Goal: Task Accomplishment & Management: Manage account settings

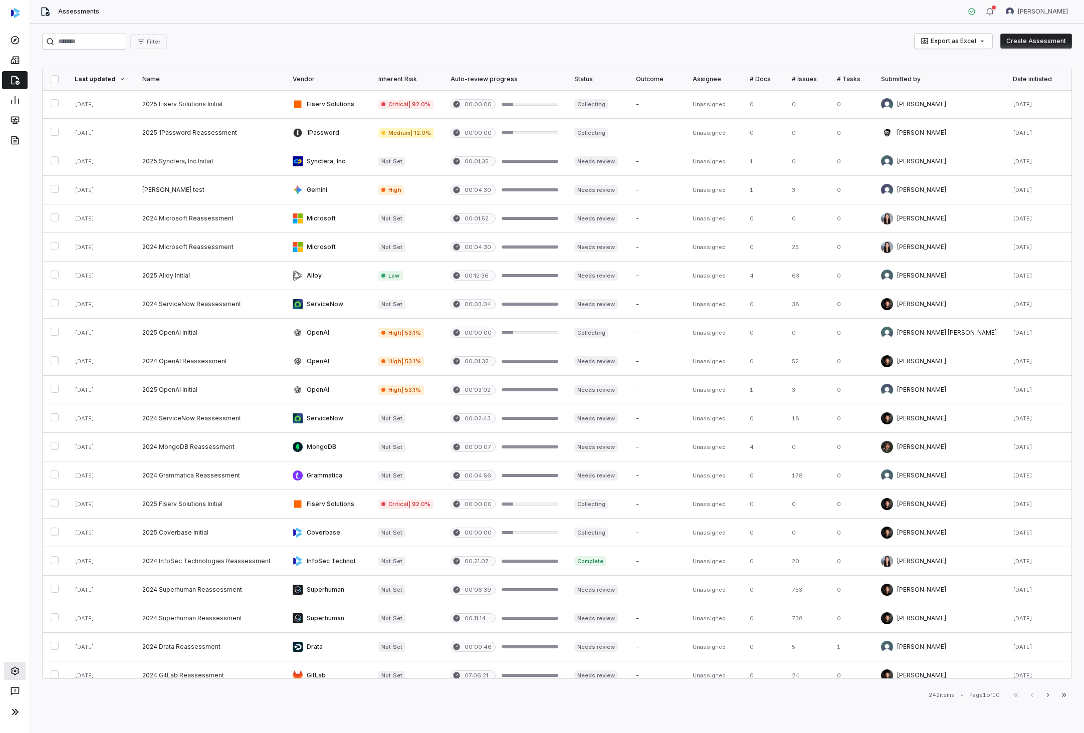
click at [14, 672] on icon at bounding box center [15, 671] width 10 height 10
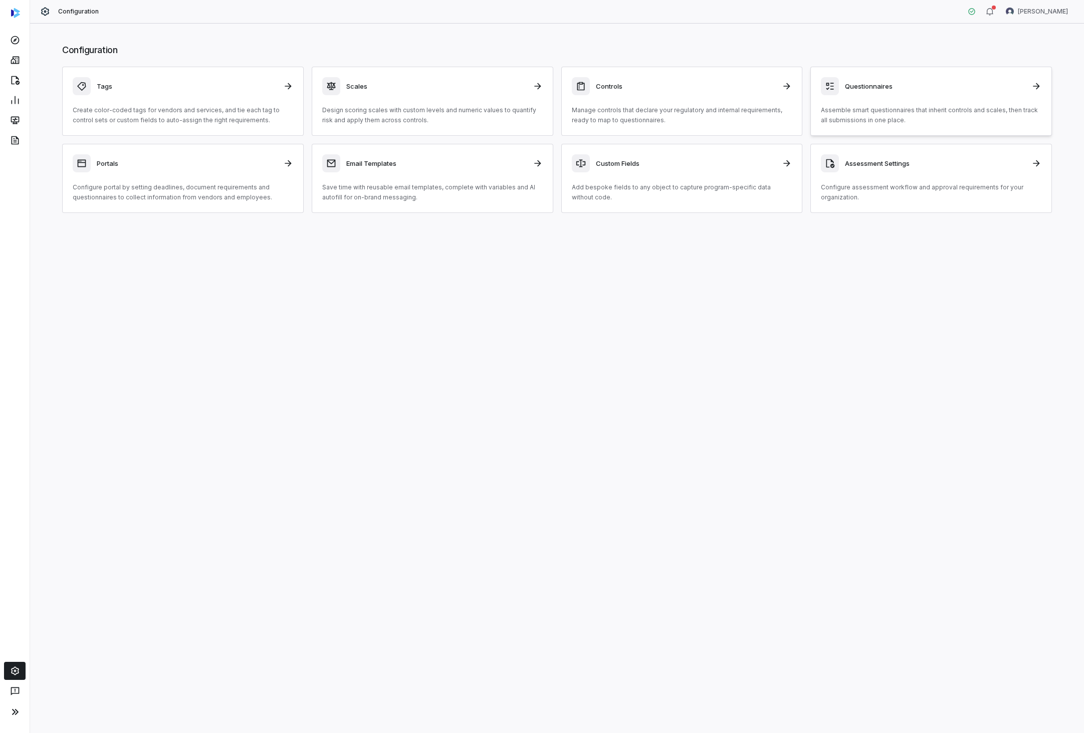
click at [874, 90] on h3 "Questionnaires" at bounding box center [935, 86] width 180 height 9
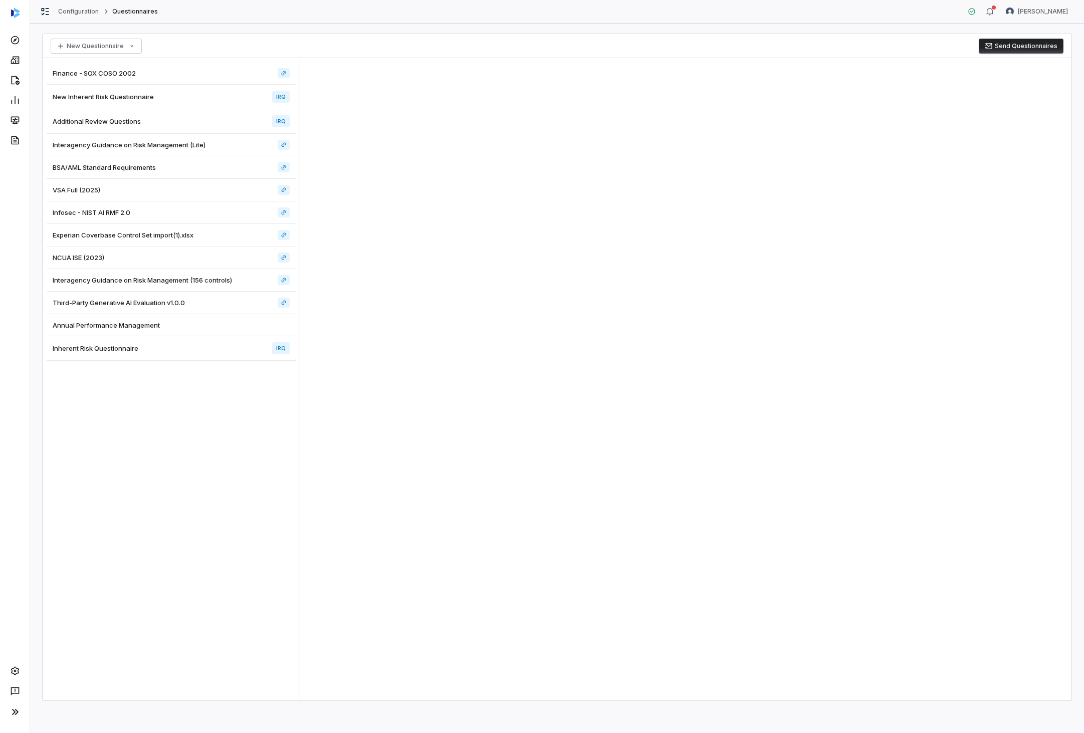
click at [136, 113] on div "Additional Review Questions IRQ" at bounding box center [171, 121] width 249 height 25
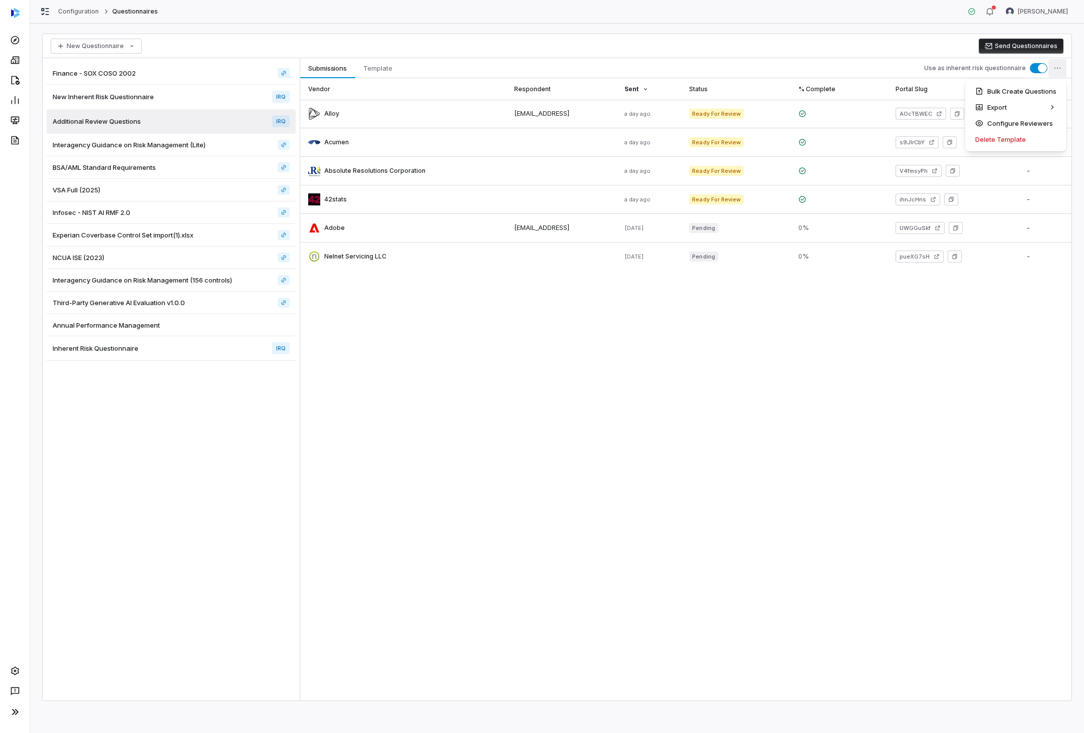
click at [1054, 67] on html "Configuration Questionnaires [PERSON_NAME] New Questionnaire Send Questionnaire…" at bounding box center [542, 366] width 1084 height 733
click at [890, 412] on html "Configuration Questionnaires [PERSON_NAME] New Questionnaire Send Questionnaire…" at bounding box center [542, 366] width 1084 height 733
click at [16, 65] on icon at bounding box center [15, 60] width 10 height 10
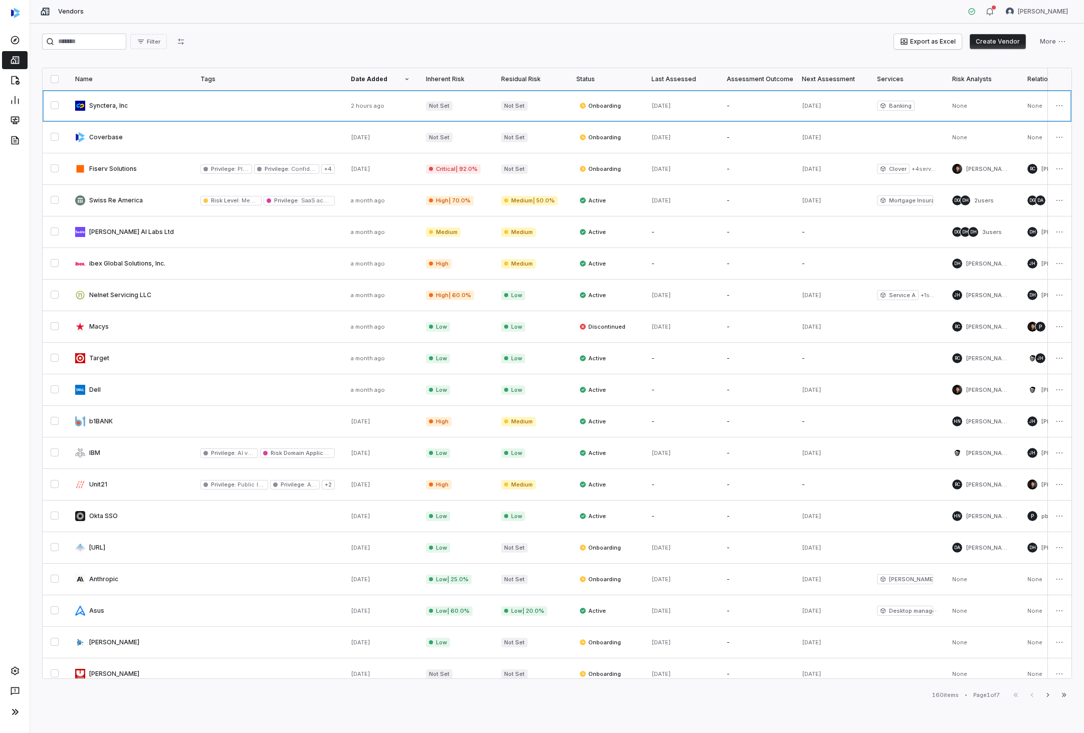
click at [129, 100] on link at bounding box center [129, 105] width 125 height 31
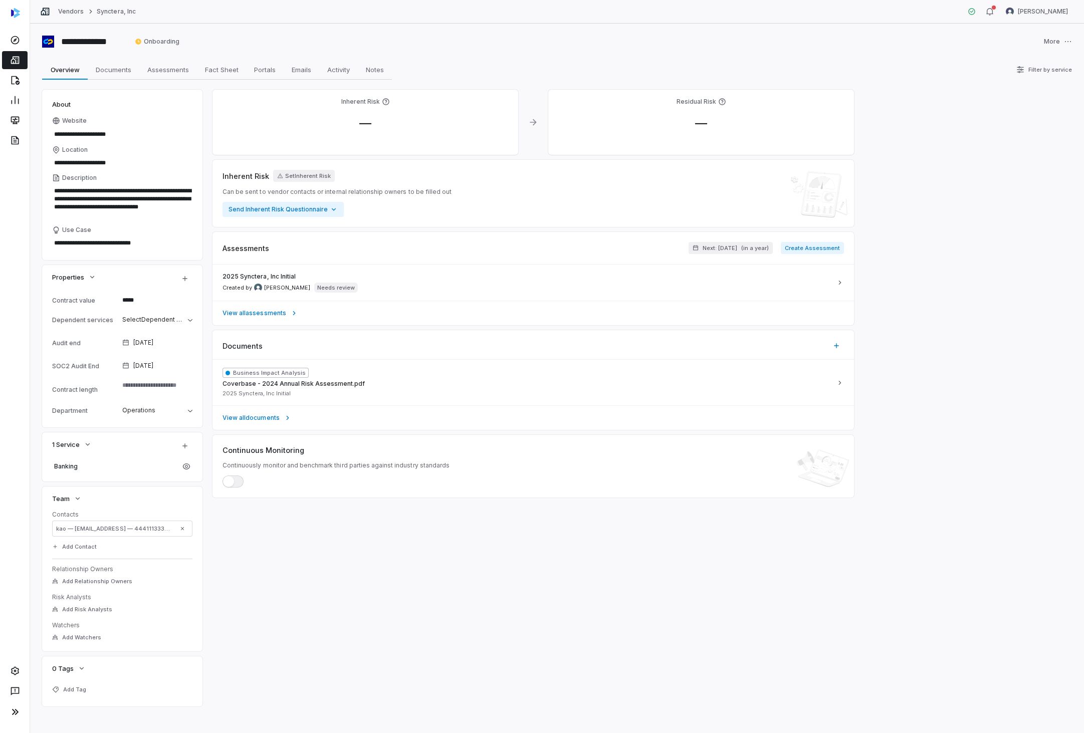
type textarea "*"
